Goal: Navigation & Orientation: Find specific page/section

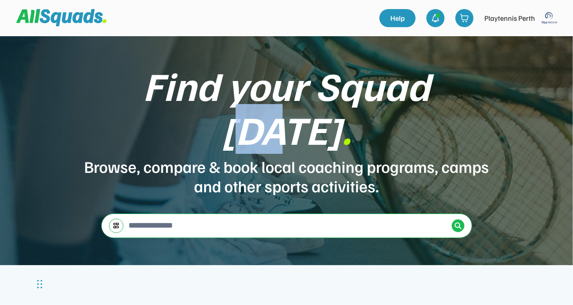
click at [483, 58] on div "Find your Squad today . Browse, compare & book local coaching programs, camps a…" at bounding box center [286, 150] width 573 height 229
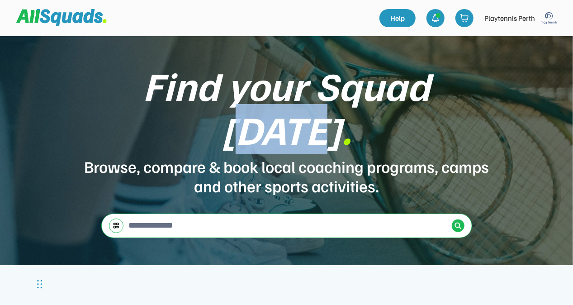
drag, startPoint x: 483, startPoint y: 58, endPoint x: 540, endPoint y: 125, distance: 88.3
click at [540, 125] on div "Find your Squad today . Browse, compare & book local coaching programs, camps a…" at bounding box center [286, 150] width 573 height 229
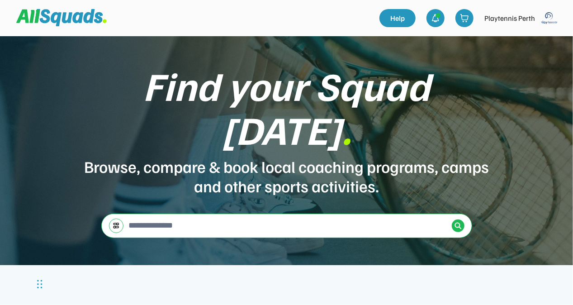
click at [553, 13] on img at bounding box center [549, 18] width 18 height 18
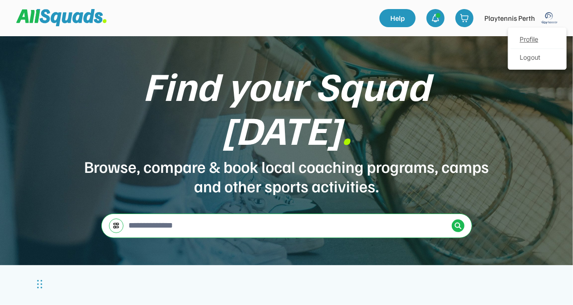
click at [535, 42] on link "Profile" at bounding box center [537, 40] width 53 height 18
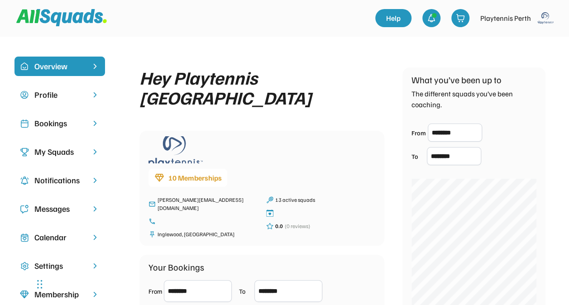
click at [52, 123] on div "Bookings" at bounding box center [59, 123] width 51 height 12
